Goal: Information Seeking & Learning: Learn about a topic

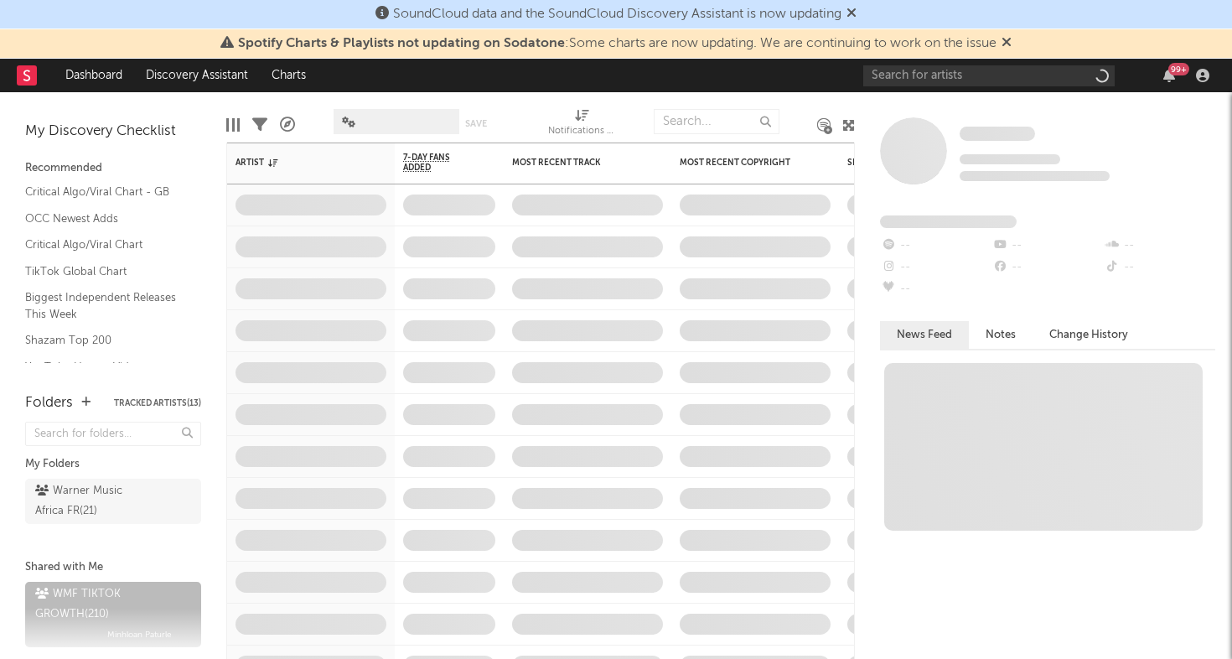
click at [958, 92] on div "Some Artist Tracking Since: [DATE] 0 fans this week 0 fans last week Fans Added…" at bounding box center [1043, 375] width 377 height 566
click at [967, 81] on input "text" at bounding box center [988, 75] width 251 height 21
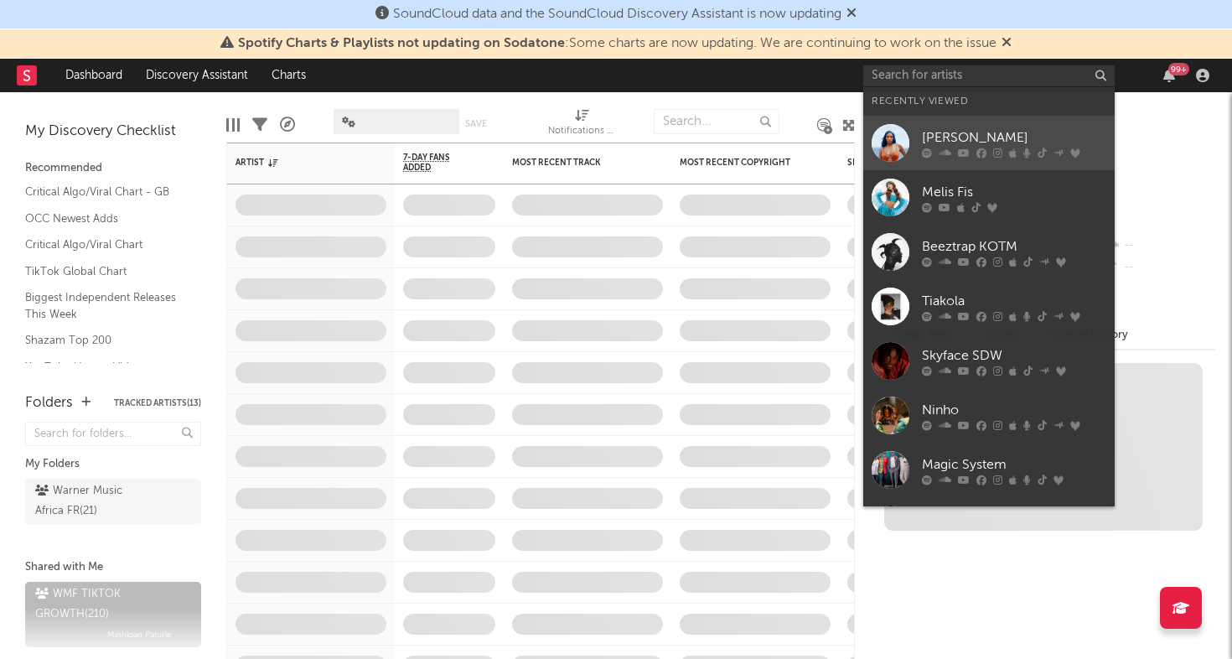
click at [905, 147] on div at bounding box center [890, 143] width 38 height 38
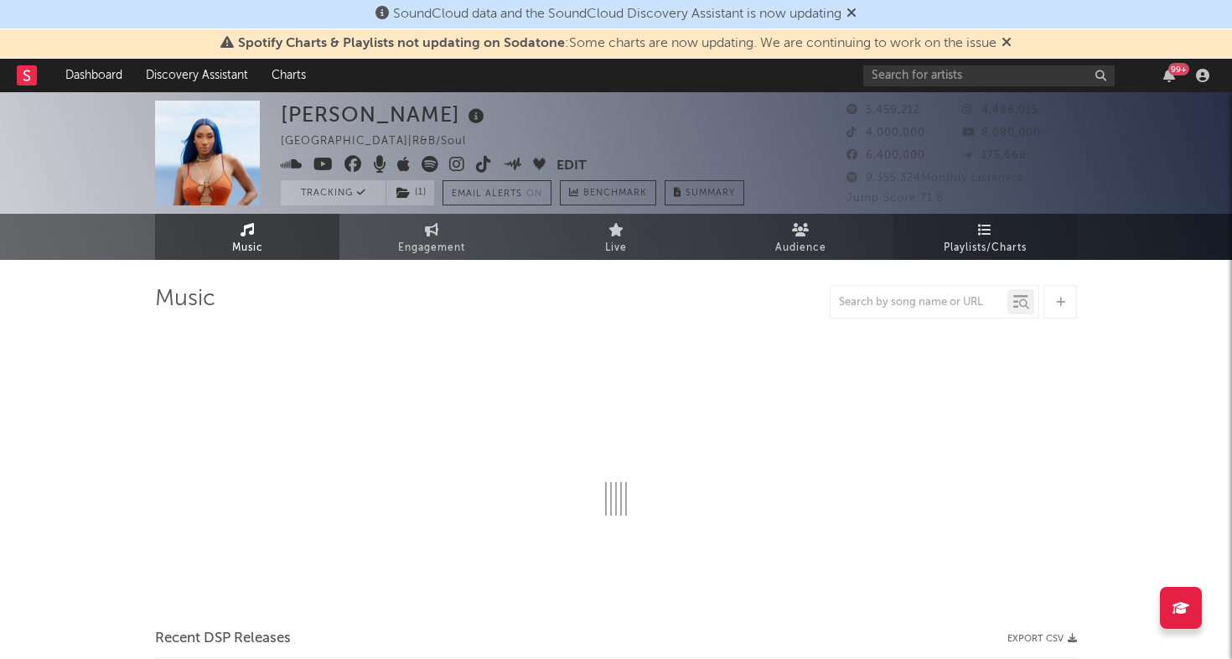
select select "6m"
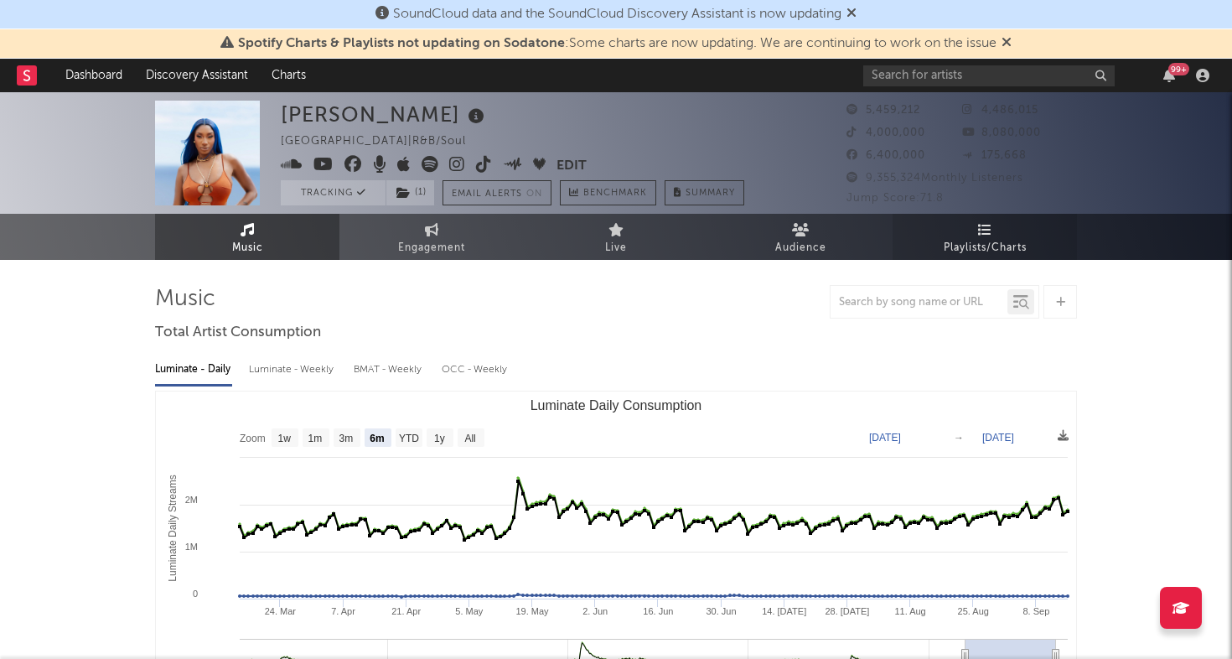
click at [973, 235] on link "Playlists/Charts" at bounding box center [984, 237] width 184 height 46
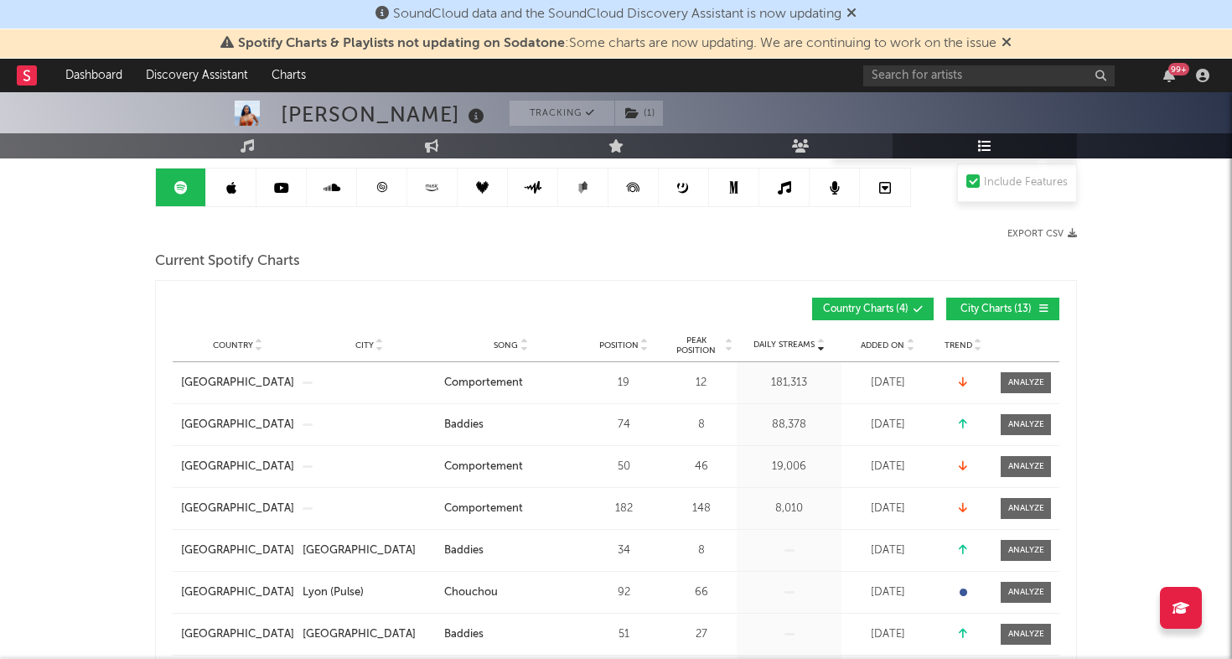
scroll to position [167, 0]
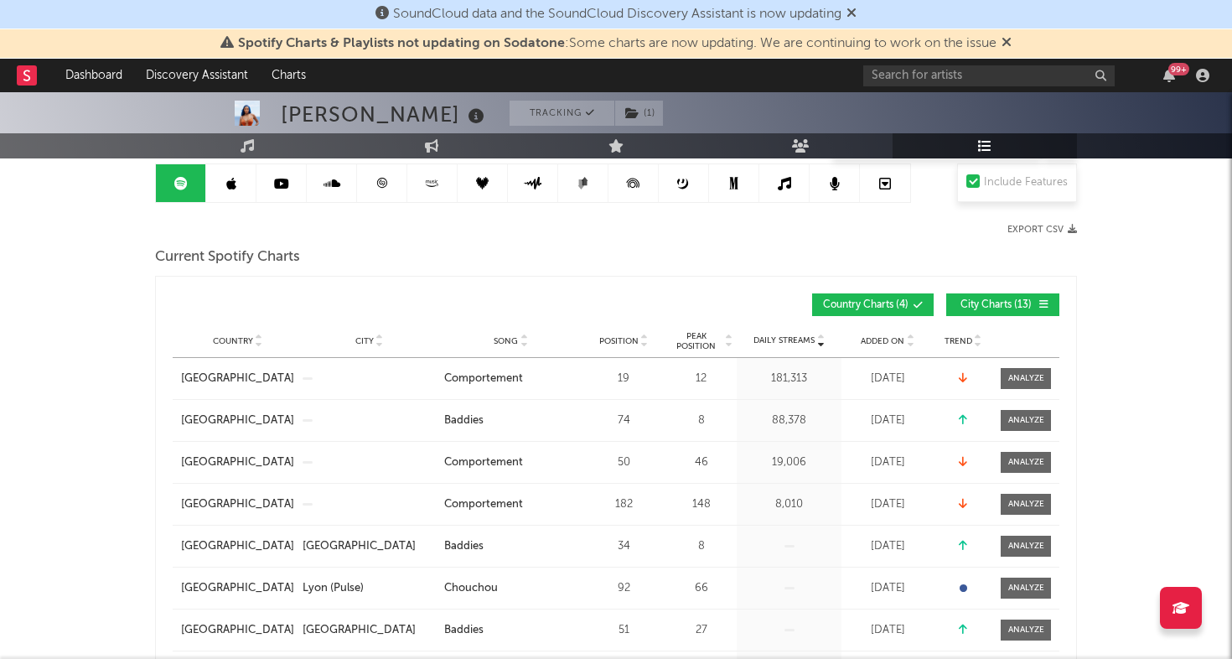
click at [872, 337] on span "Added On" at bounding box center [882, 341] width 44 height 10
